Goal: Check status: Check status

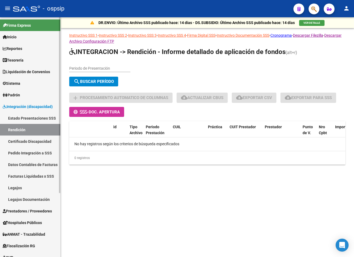
drag, startPoint x: 37, startPoint y: 172, endPoint x: 37, endPoint y: 176, distance: 4.1
click at [36, 173] on link "Facturas Liquidadas x SSS" at bounding box center [30, 177] width 60 height 12
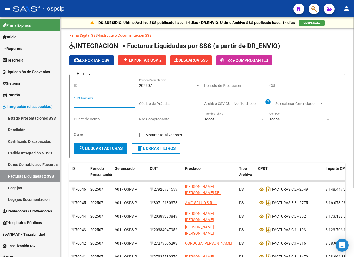
click at [105, 103] on input "CUIT Prestador" at bounding box center [104, 104] width 61 height 5
paste input "20-25506611-1"
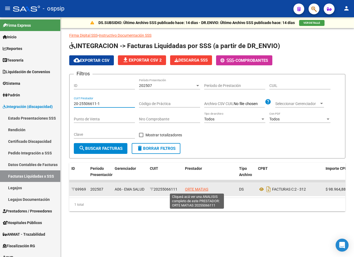
type input "20-25506611-1"
click at [193, 187] on span "ORTE MATIAS" at bounding box center [196, 189] width 23 height 4
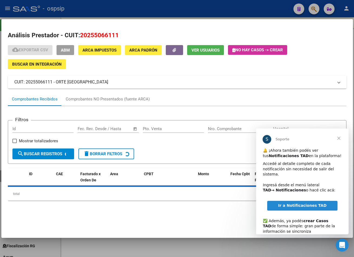
click at [340, 139] on span "Cerrar" at bounding box center [338, 138] width 19 height 19
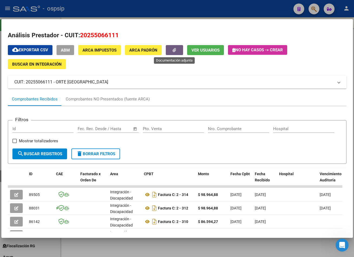
click at [173, 48] on span "button" at bounding box center [175, 50] width 4 height 5
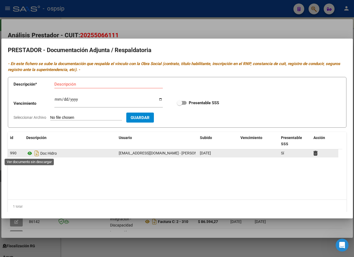
click at [29, 152] on icon at bounding box center [29, 153] width 7 height 6
